Goal: Task Accomplishment & Management: Manage account settings

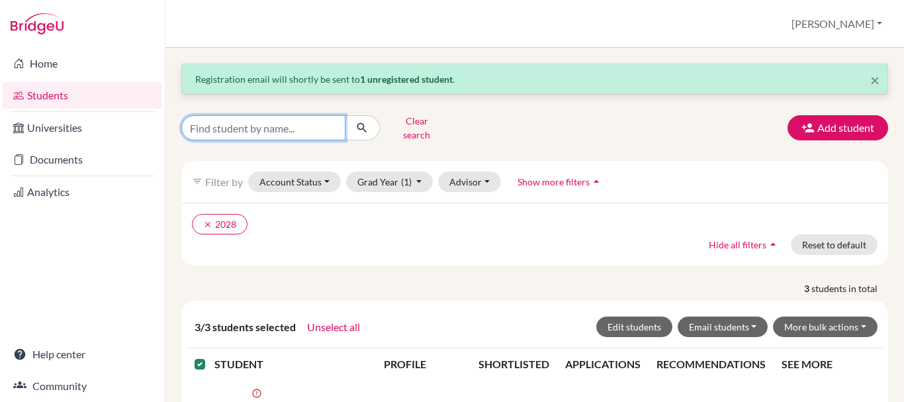
click at [225, 128] on input "Find student by name..." at bounding box center [263, 127] width 164 height 25
type input "[PERSON_NAME]"
click button "submit" at bounding box center [362, 127] width 35 height 25
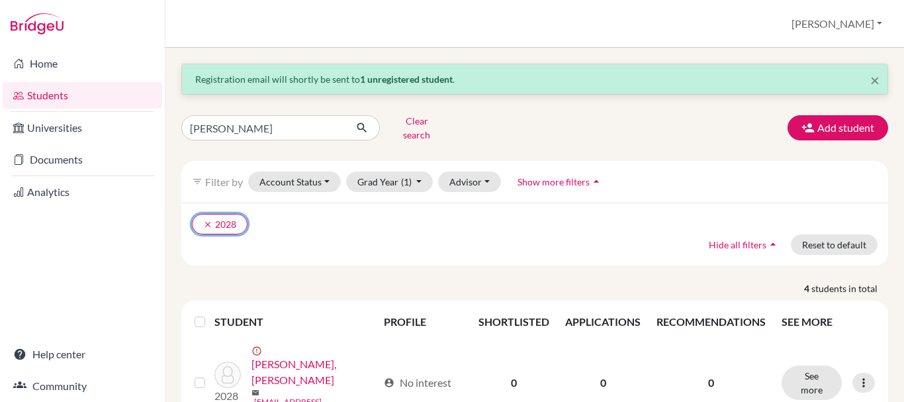
click at [207, 220] on icon "clear" at bounding box center [207, 224] width 9 height 9
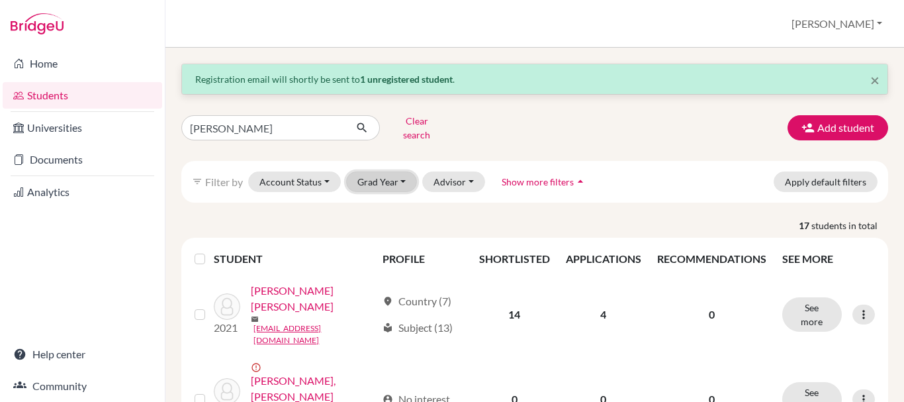
click at [396, 173] on button "Grad Year" at bounding box center [381, 181] width 71 height 21
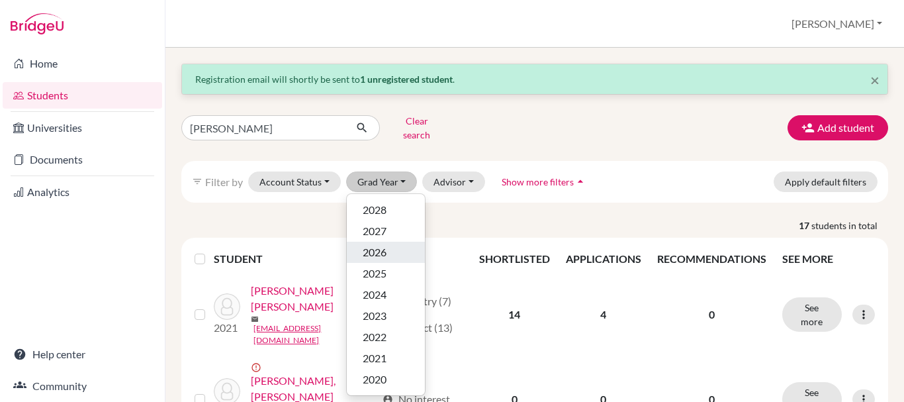
click at [384, 247] on span "2026" at bounding box center [375, 252] width 24 height 16
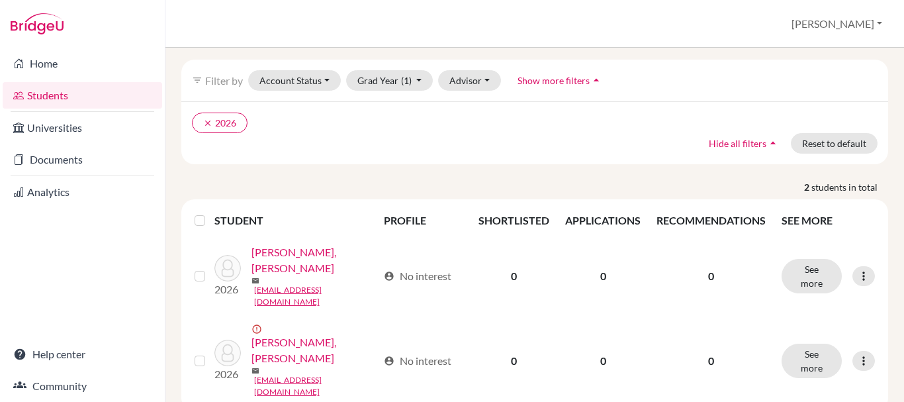
scroll to position [101, 0]
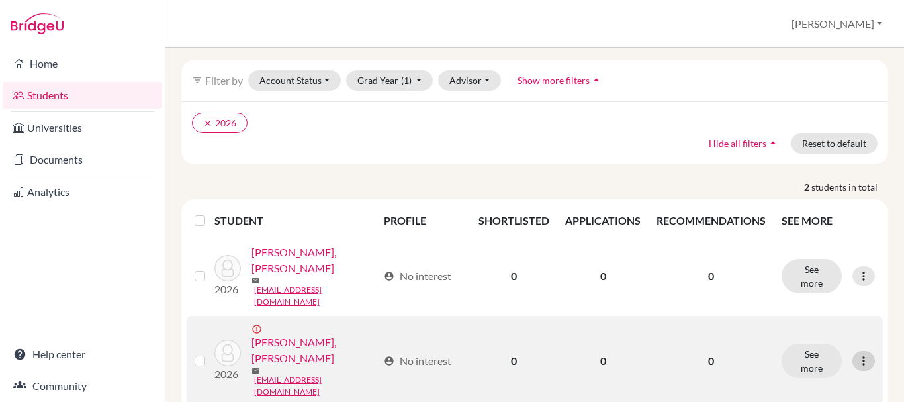
click at [857, 354] on icon at bounding box center [863, 360] width 13 height 13
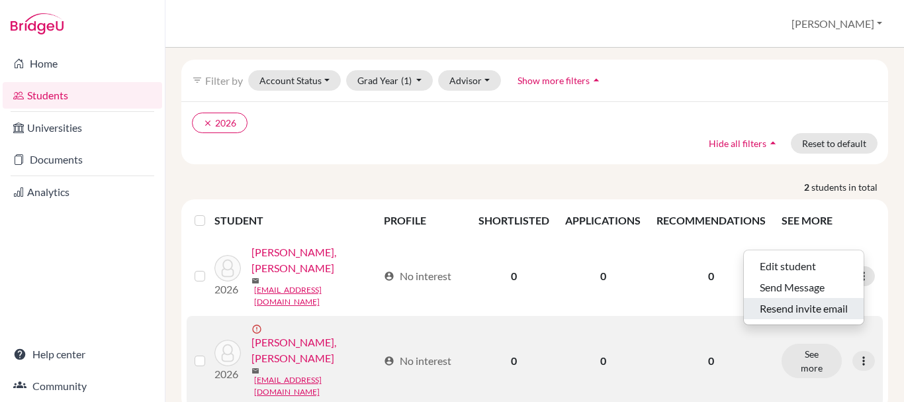
click at [797, 302] on button "Resend invite email" at bounding box center [804, 308] width 120 height 21
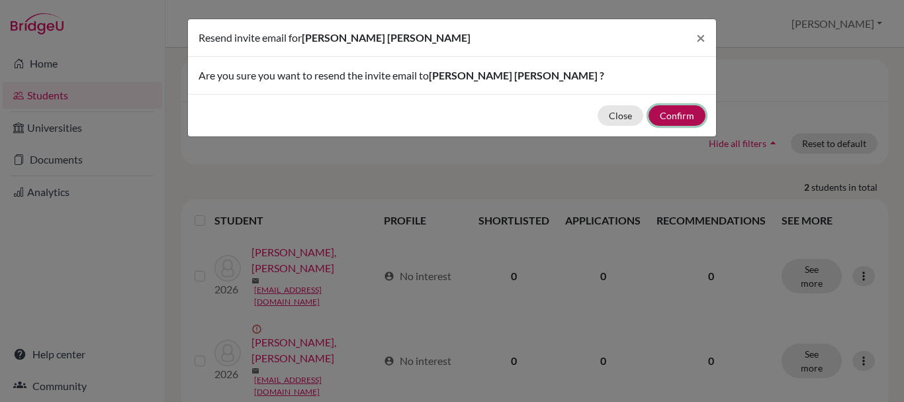
click at [676, 114] on button "Confirm" at bounding box center [677, 115] width 57 height 21
